Goal: Task Accomplishment & Management: Manage account settings

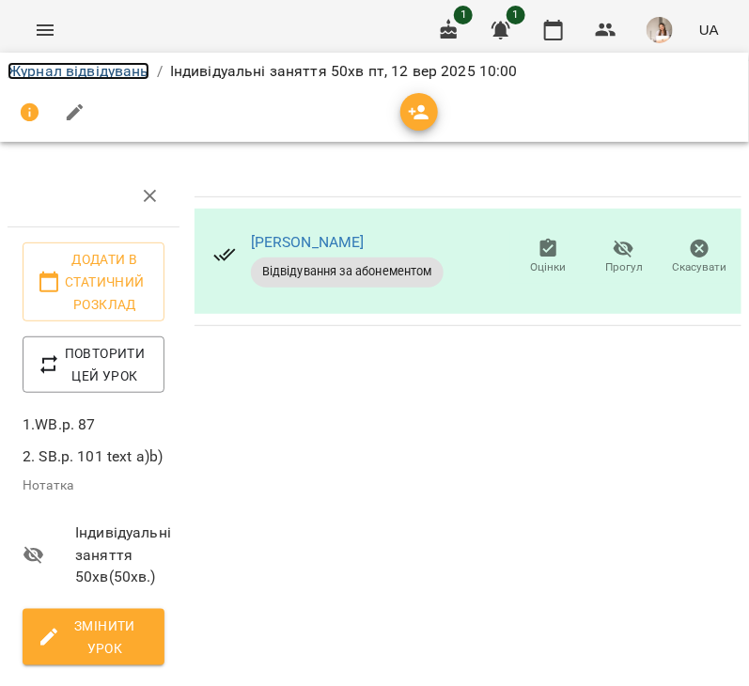
click at [138, 71] on link "Журнал відвідувань" at bounding box center [79, 71] width 142 height 18
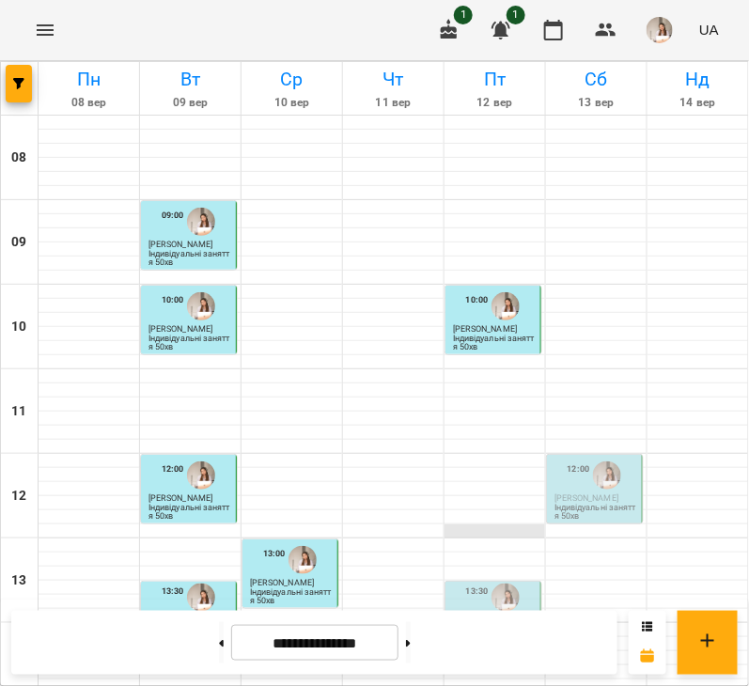
scroll to position [111, 0]
click at [475, 580] on div "13:30" at bounding box center [477, 598] width 23 height 36
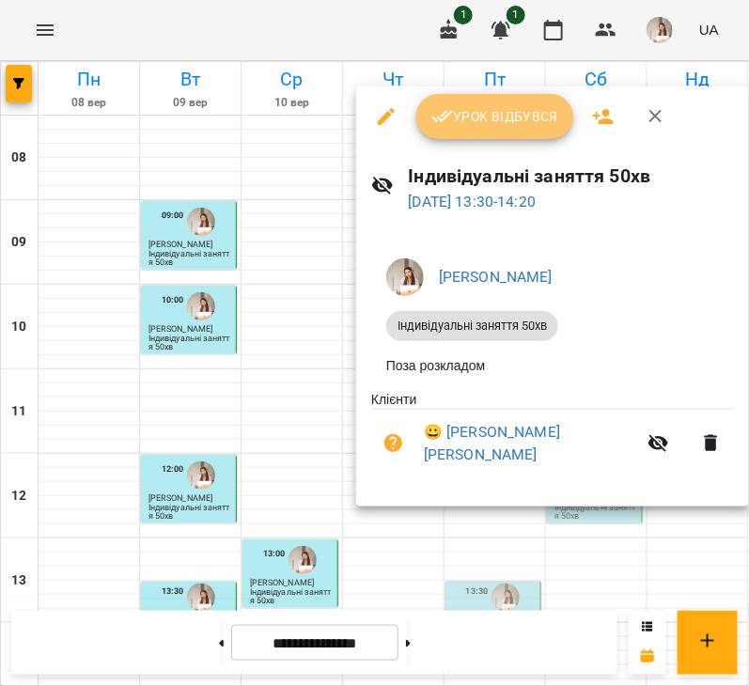
click at [470, 121] on span "Урок відбувся" at bounding box center [495, 116] width 128 height 23
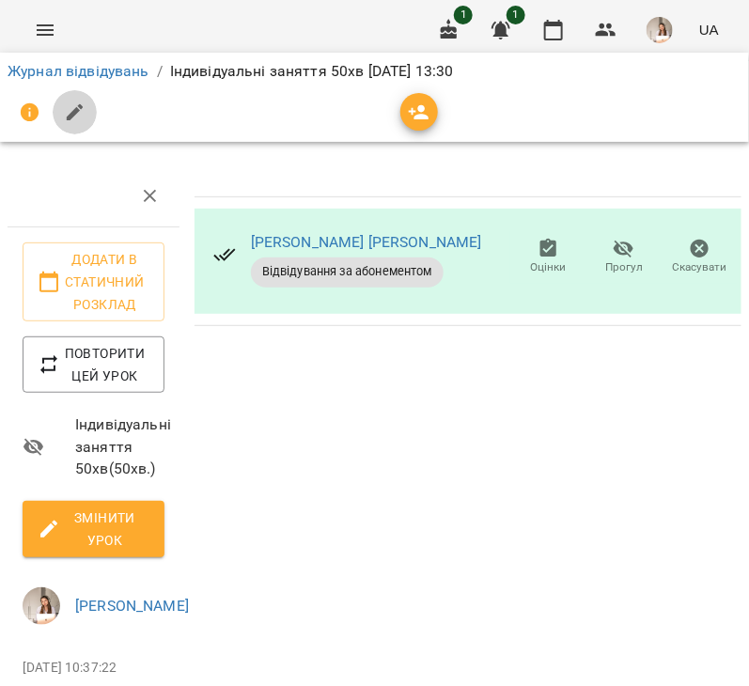
click at [70, 112] on icon "button" at bounding box center [75, 113] width 23 height 23
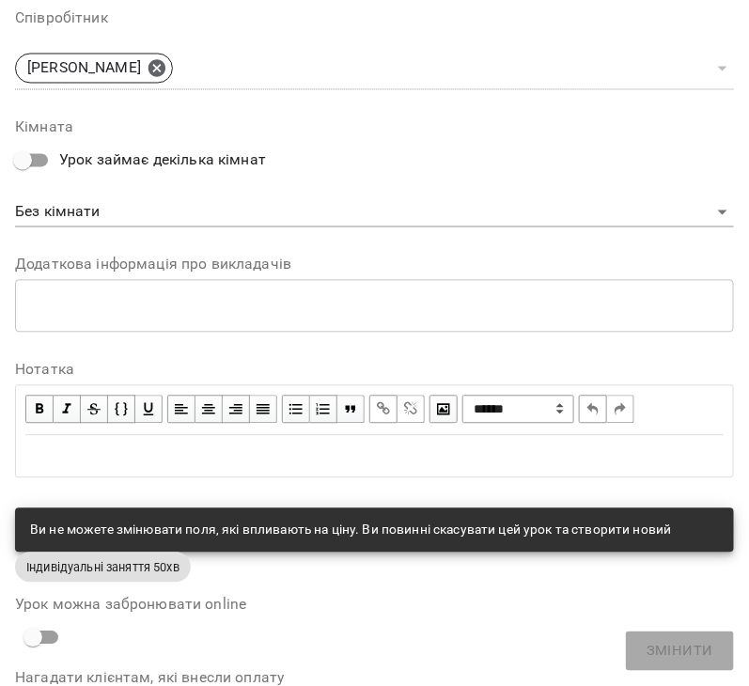
click at [112, 428] on div "**********" at bounding box center [374, 411] width 698 height 50
click at [110, 455] on div "Edit text" at bounding box center [374, 457] width 698 height 23
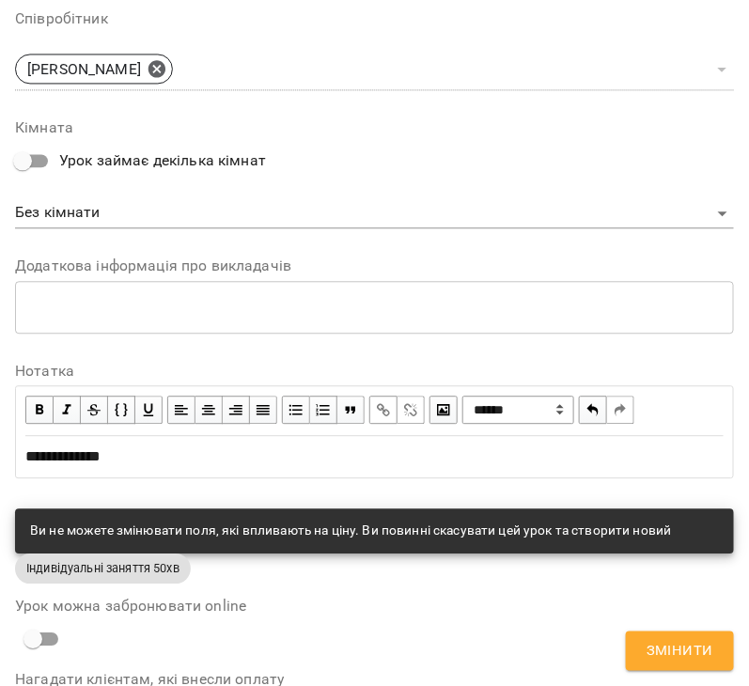
click at [686, 642] on span "Змінити" at bounding box center [680, 651] width 67 height 24
